Goal: Task Accomplishment & Management: Manage account settings

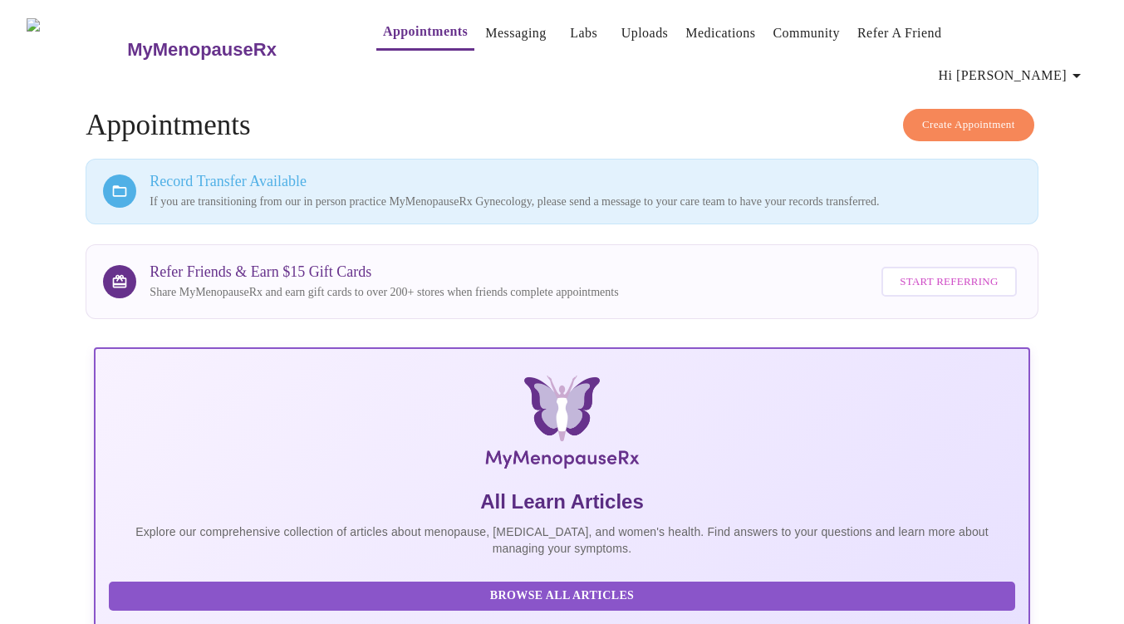
scroll to position [371, 0]
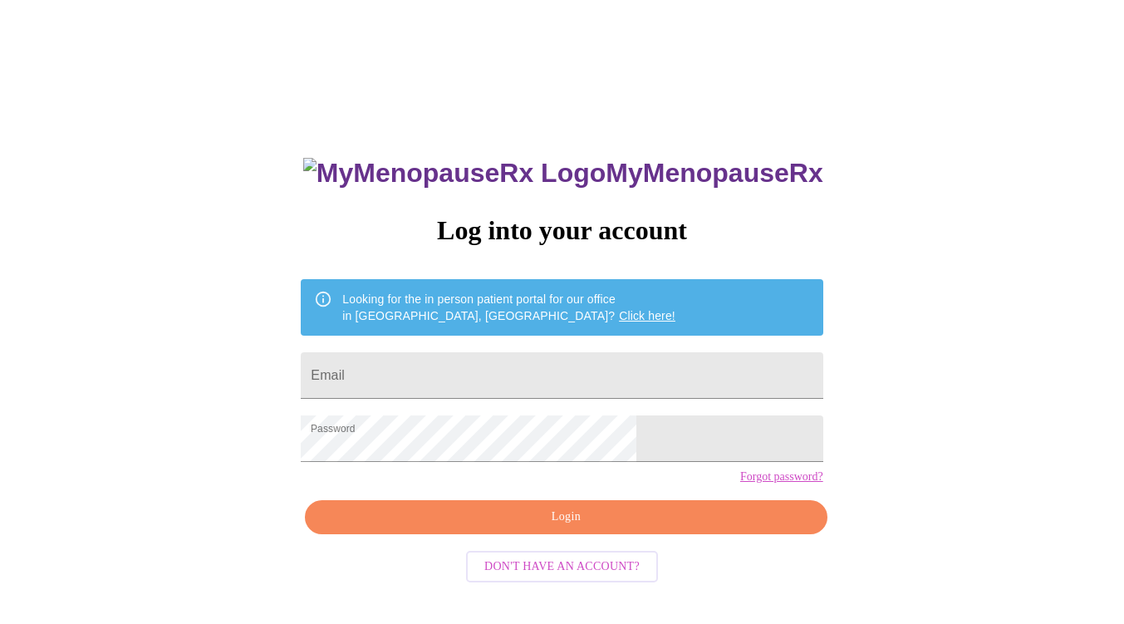
scroll to position [17, 0]
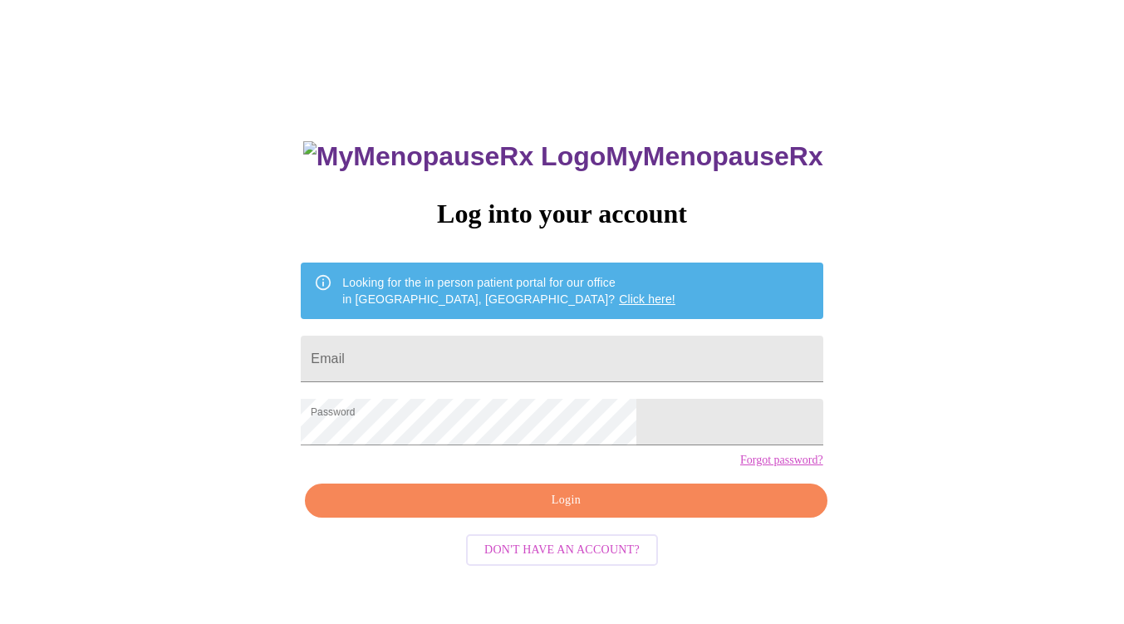
click at [556, 511] on span "Login" at bounding box center [566, 500] width 484 height 21
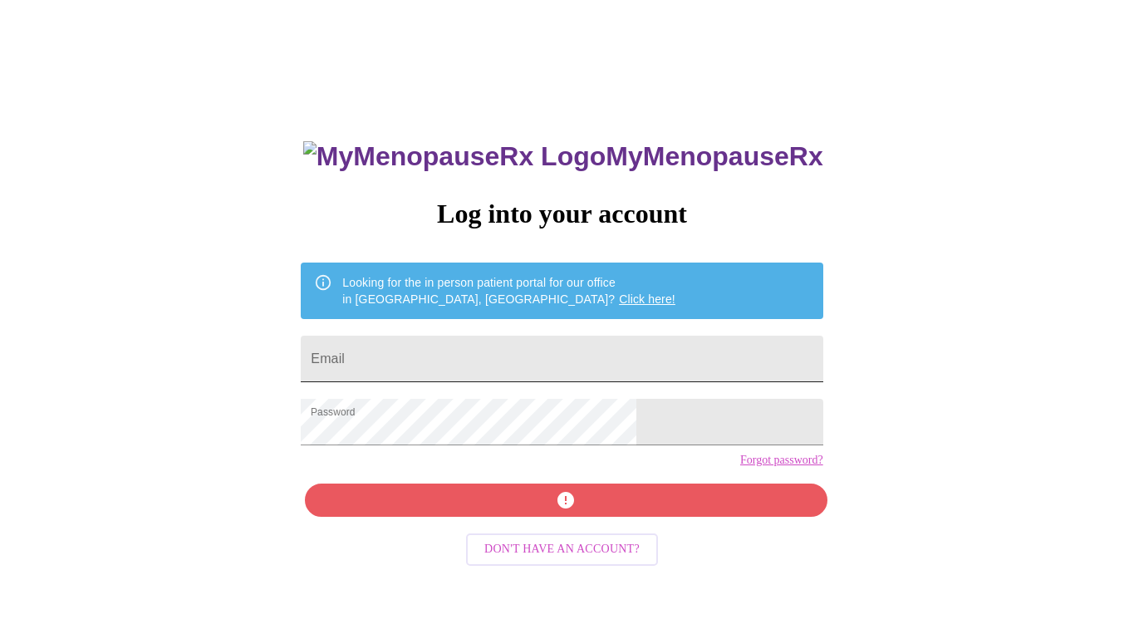
click at [546, 351] on input "Email" at bounding box center [562, 359] width 522 height 47
type input "westoak352@yahoo.com"
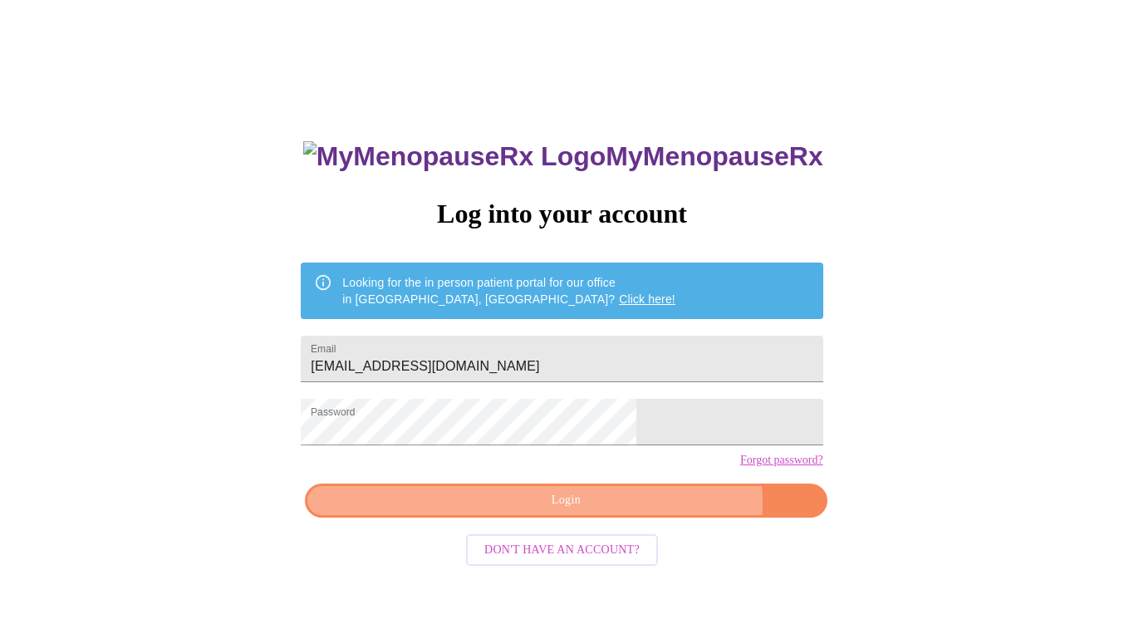
click at [627, 511] on span "Login" at bounding box center [566, 500] width 484 height 21
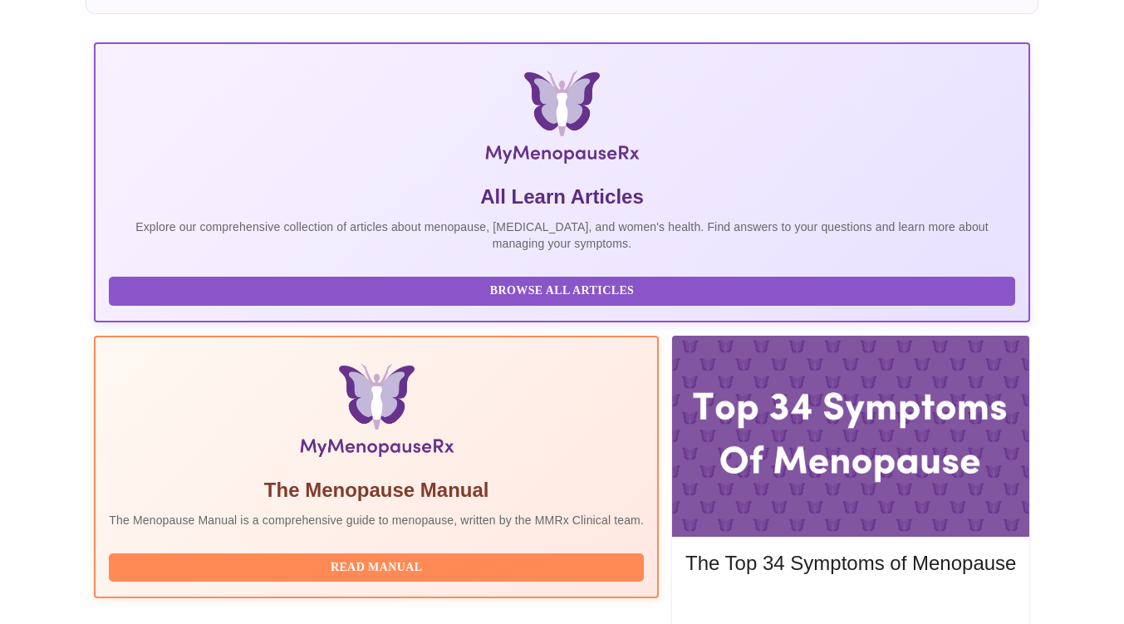
scroll to position [371, 0]
